Goal: Task Accomplishment & Management: Use online tool/utility

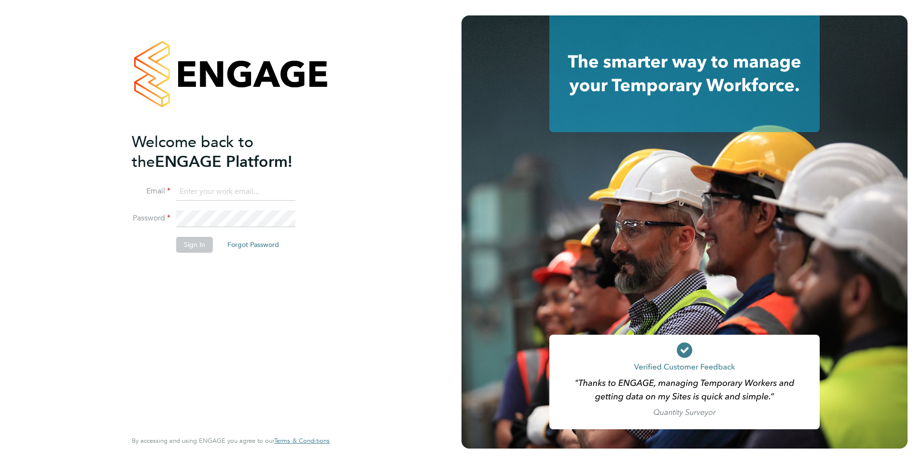
type input "Anne-Marie.Sapalska@ncclondon.ac.uk"
click at [191, 245] on button "Sign In" at bounding box center [194, 244] width 37 height 15
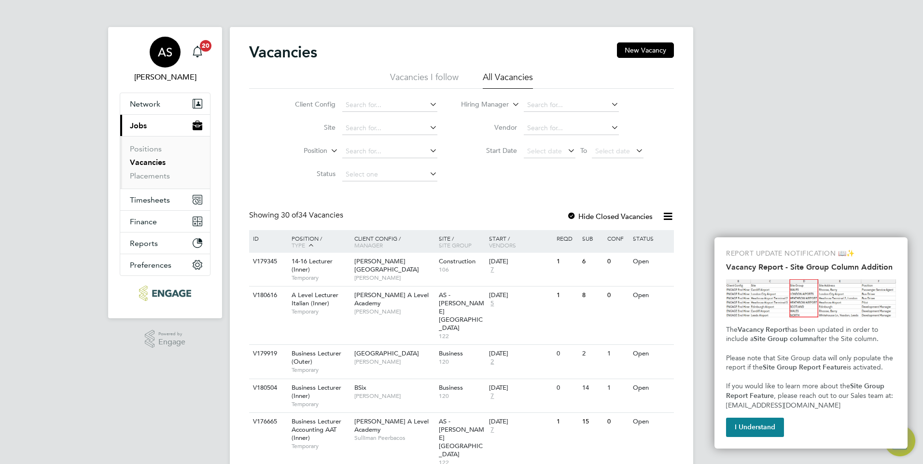
click at [161, 76] on span "[PERSON_NAME]" at bounding box center [165, 77] width 91 height 12
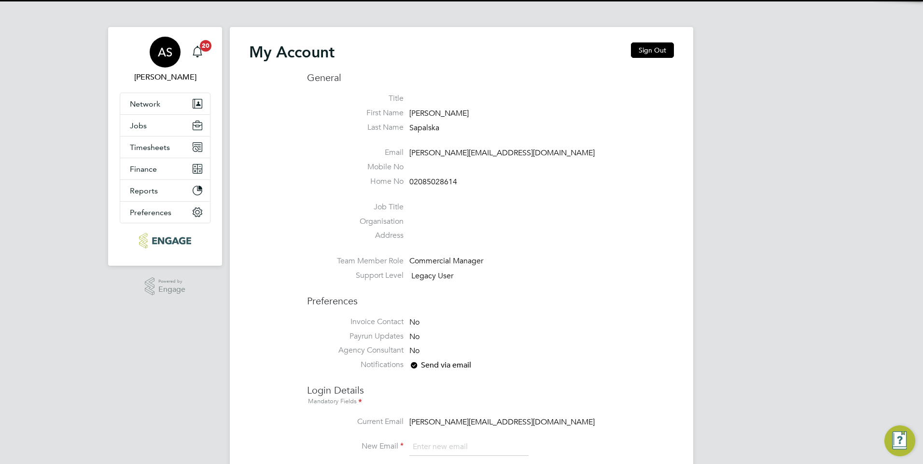
type input "[PERSON_NAME][EMAIL_ADDRESS][DOMAIN_NAME]"
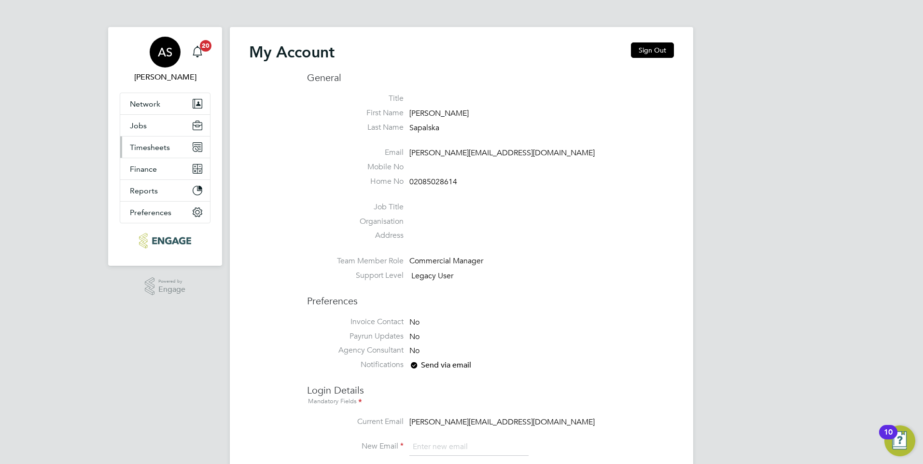
click at [153, 147] on span "Timesheets" at bounding box center [150, 147] width 40 height 9
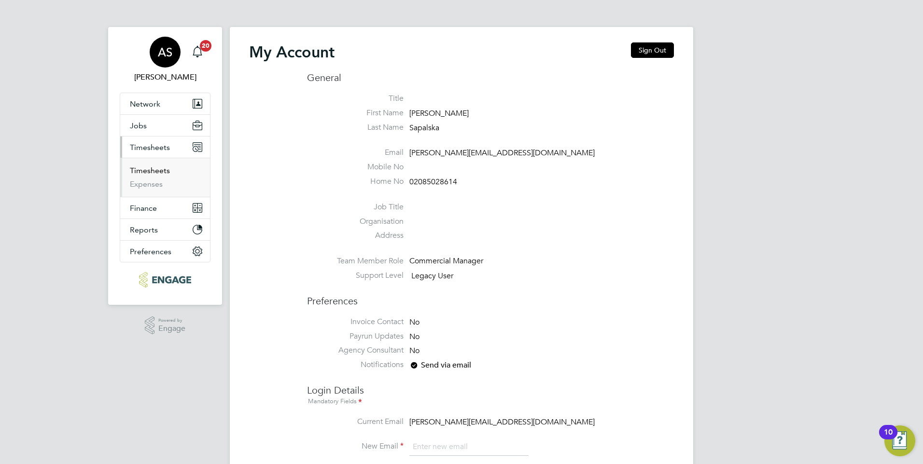
click at [139, 171] on link "Timesheets" at bounding box center [150, 170] width 40 height 9
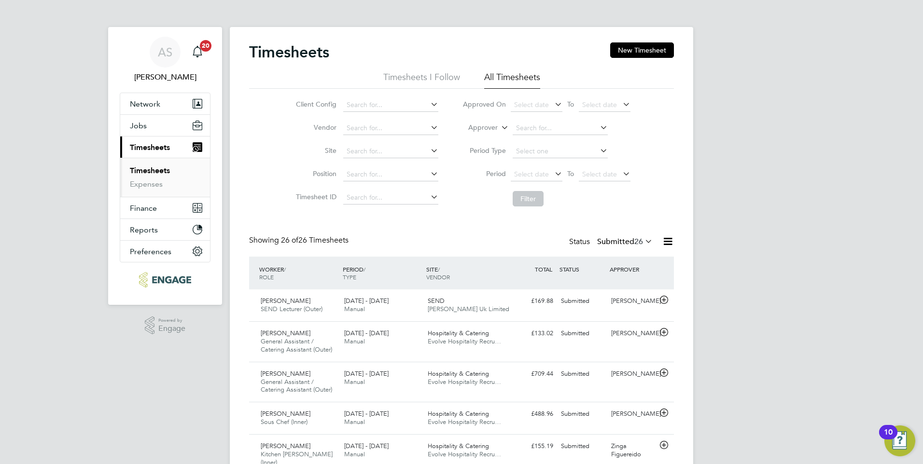
click at [598, 126] on icon at bounding box center [598, 128] width 0 height 14
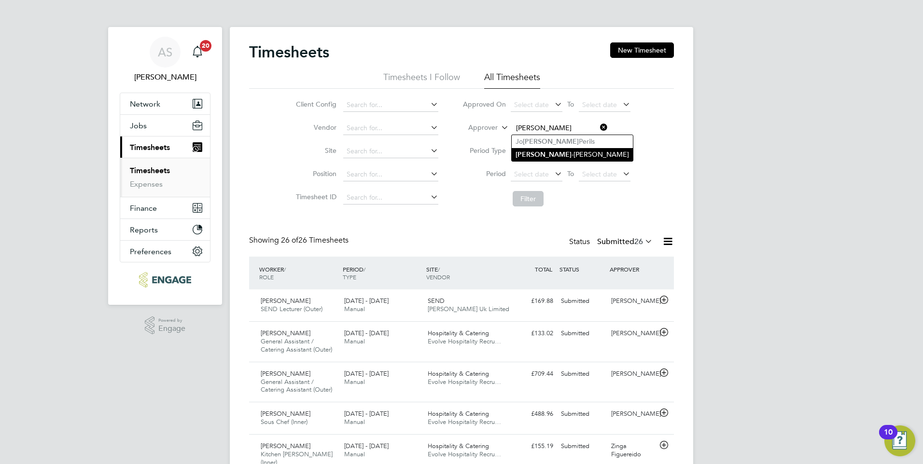
click at [552, 154] on li "[PERSON_NAME]" at bounding box center [571, 154] width 121 height 13
type input "[PERSON_NAME]"
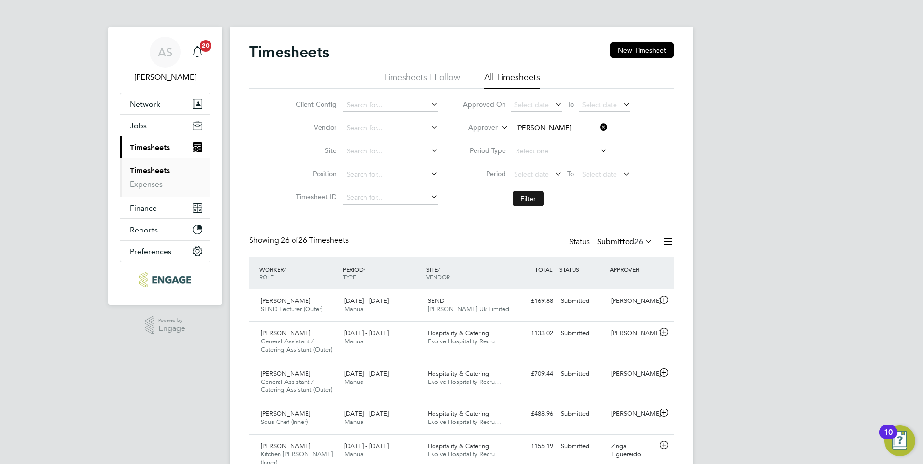
click at [528, 199] on button "Filter" at bounding box center [527, 198] width 31 height 15
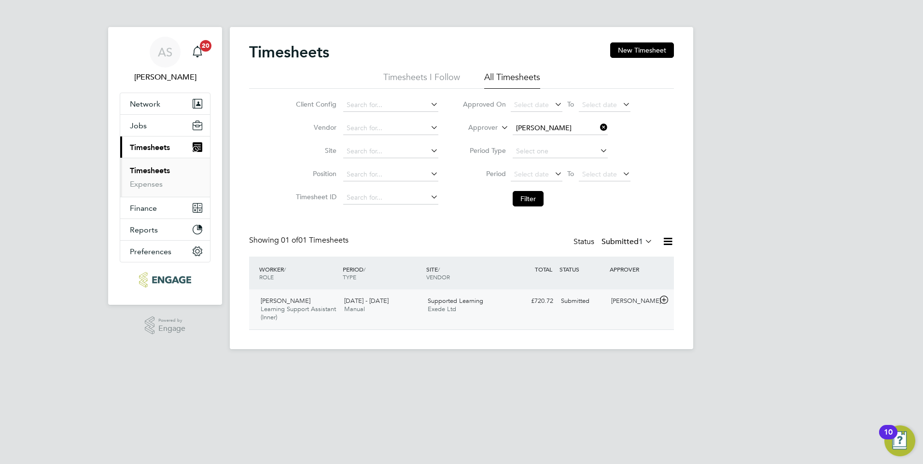
click at [447, 305] on div "Supported Learning Exede Ltd" at bounding box center [465, 305] width 83 height 24
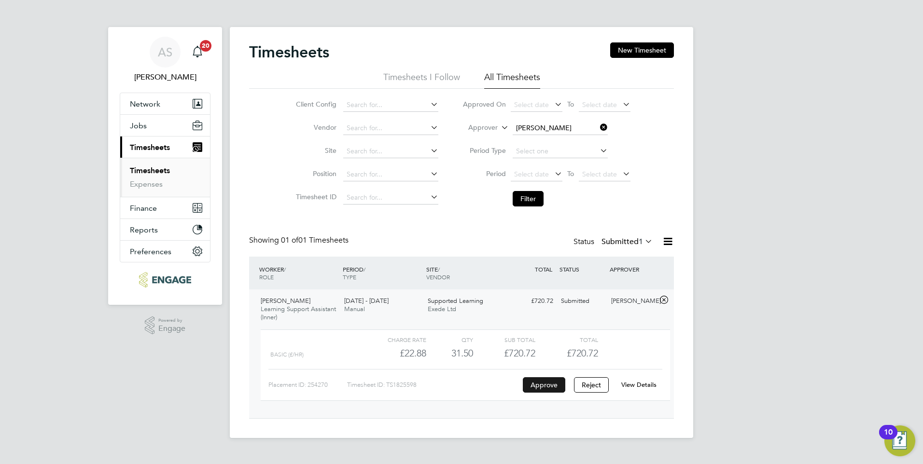
click at [543, 386] on button "Approve" at bounding box center [544, 384] width 42 height 15
click at [581, 245] on div "Status Submitted 1" at bounding box center [613, 242] width 81 height 14
click at [643, 241] on icon at bounding box center [643, 242] width 0 height 14
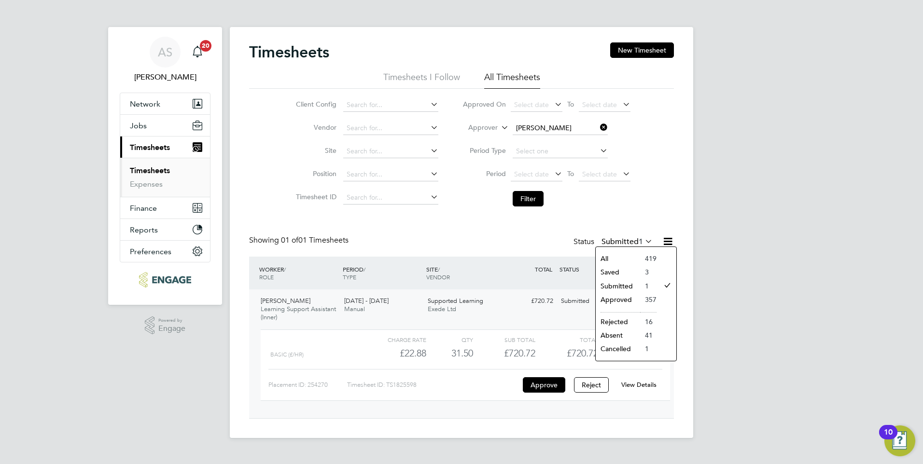
click at [613, 287] on li "Submitted" at bounding box center [617, 286] width 44 height 14
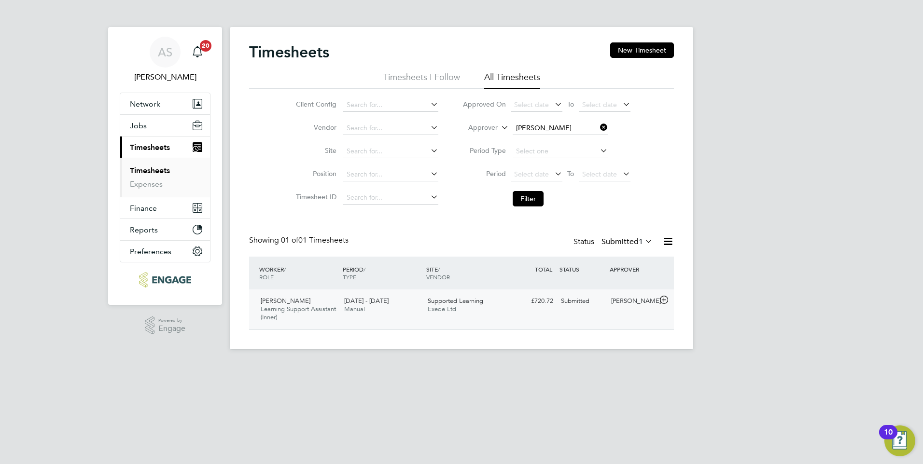
click at [578, 302] on div "Submitted" at bounding box center [582, 301] width 50 height 16
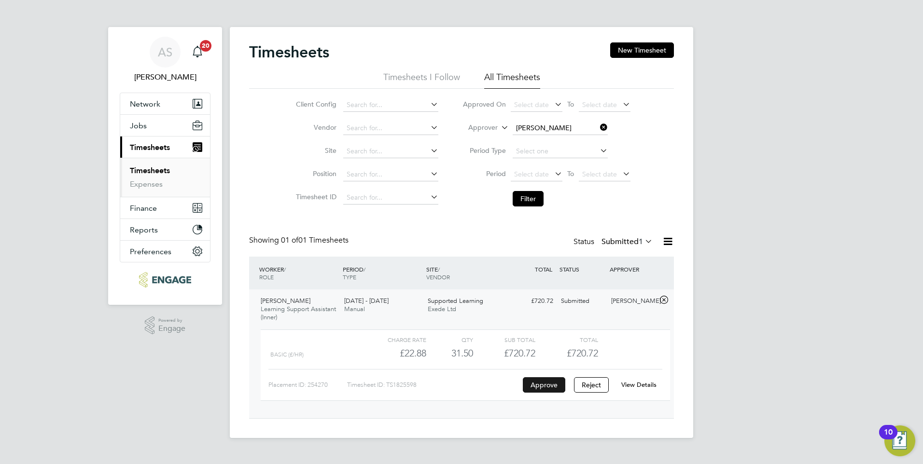
click at [545, 385] on button "Approve" at bounding box center [544, 384] width 42 height 15
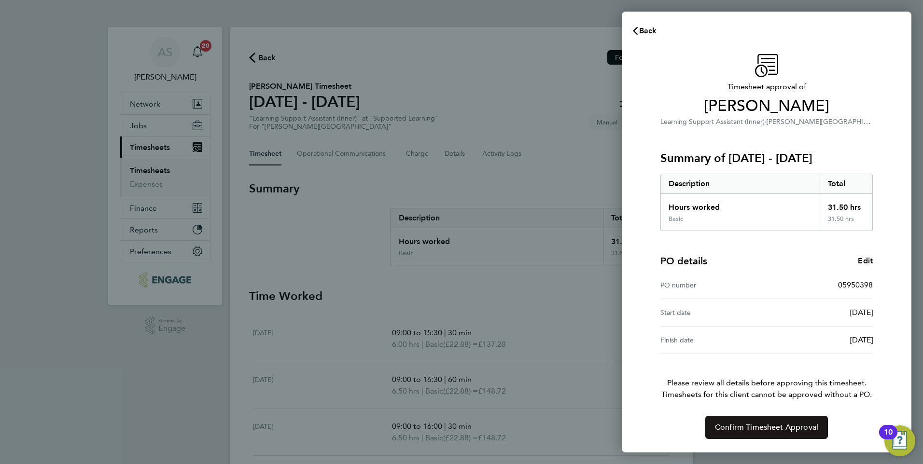
click at [776, 426] on span "Confirm Timesheet Approval" at bounding box center [766, 428] width 103 height 10
click at [754, 428] on span "Confirm Timesheet Approval" at bounding box center [766, 428] width 103 height 10
